Goal: Check status

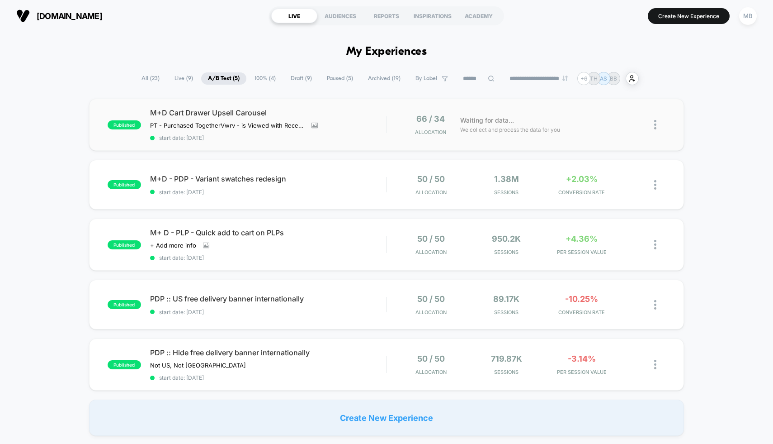
click at [270, 106] on div "published M+D Cart Drawer Upsell Carousel PT - Purchased Together Vwrv - is Vie…" at bounding box center [386, 125] width 595 height 52
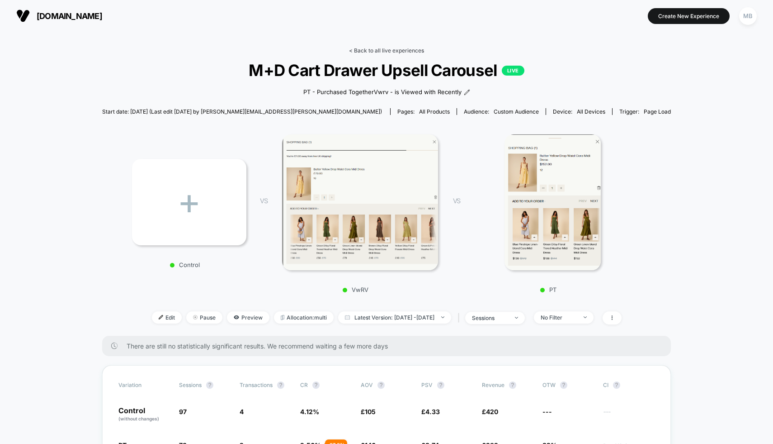
click at [367, 51] on link "< Back to all live experiences" at bounding box center [386, 50] width 75 height 7
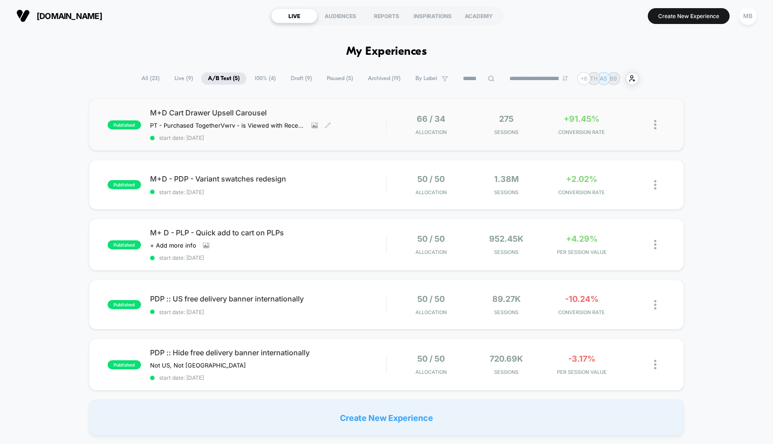
click at [345, 125] on div "M+D Cart Drawer Upsell Carousel PT - Purchased Together Vwrv - is Viewed with R…" at bounding box center [268, 124] width 236 height 33
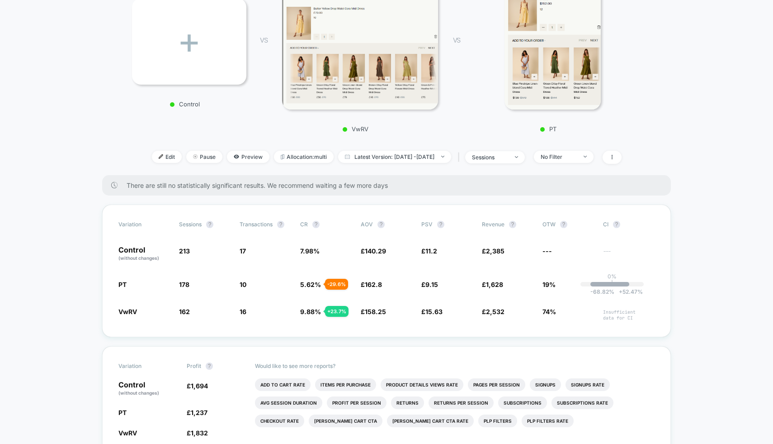
scroll to position [160, 0]
